Goal: Check status: Check status

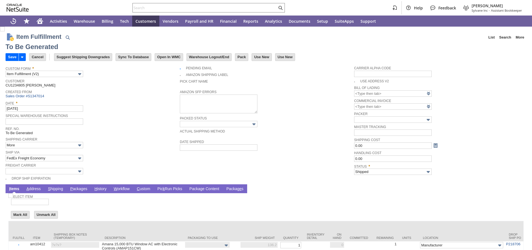
click at [82, 190] on link "P ackages" at bounding box center [79, 189] width 20 height 5
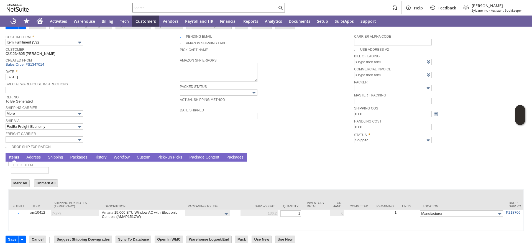
click at [81, 155] on link "P ackages" at bounding box center [79, 157] width 20 height 5
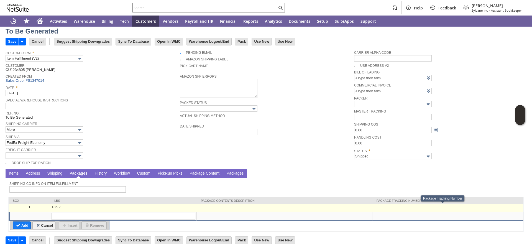
click at [404, 207] on td at bounding box center [448, 208] width 151 height 8
type input "OK"
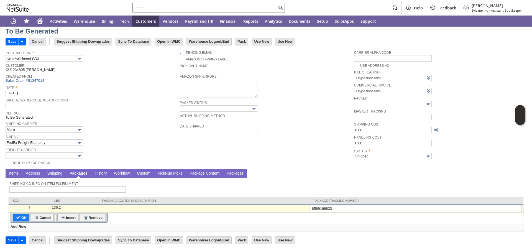
type input "6569166833"
drag, startPoint x: 7, startPoint y: 241, endPoint x: 223, endPoint y: 250, distance: 215.8
click at [7, 241] on input "Save" at bounding box center [12, 240] width 13 height 7
type input "Add"
